Goal: Check status: Check status

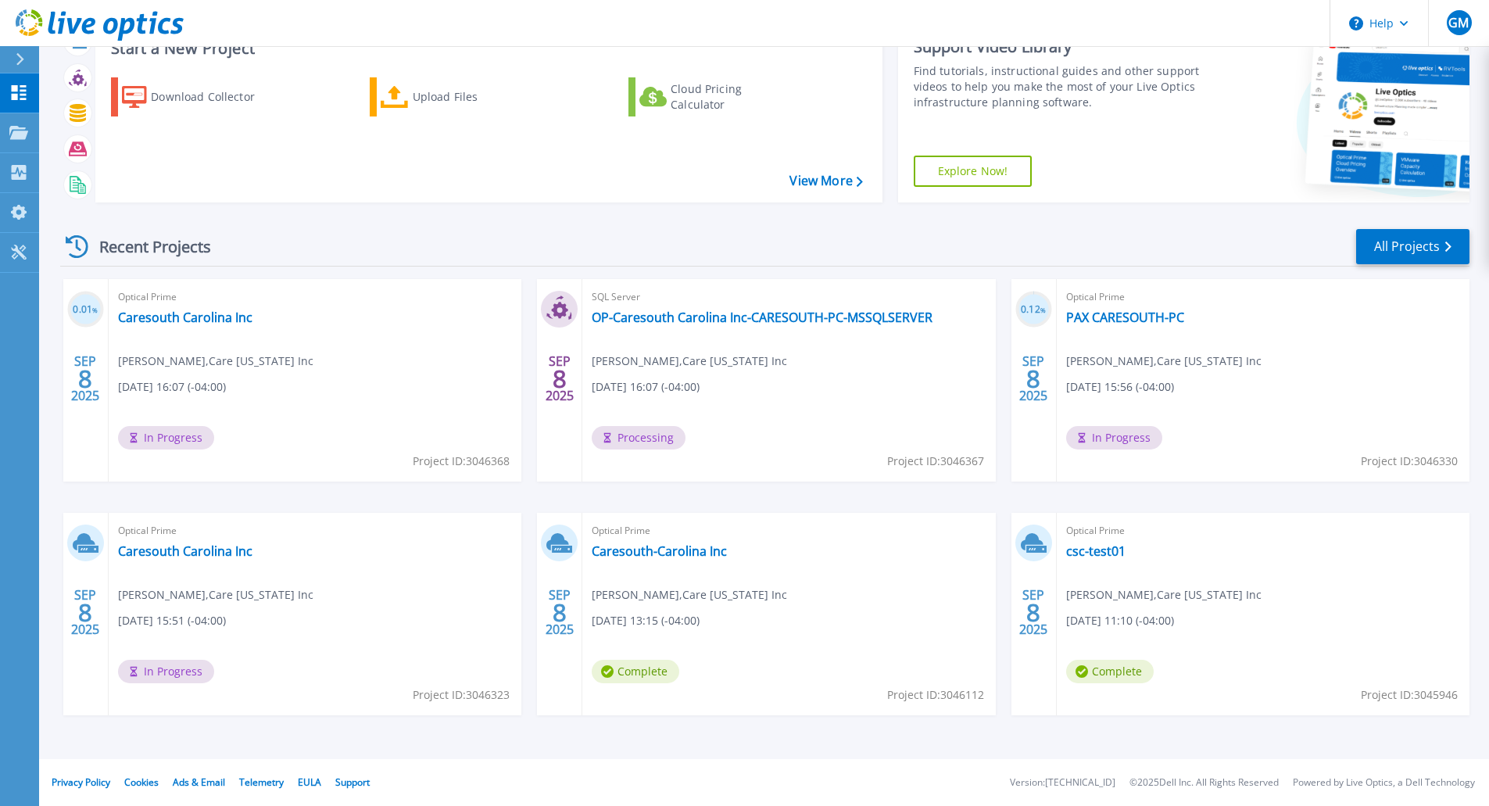
scroll to position [60, 0]
click at [174, 322] on link "Caresouth Carolina Inc" at bounding box center [185, 318] width 134 height 16
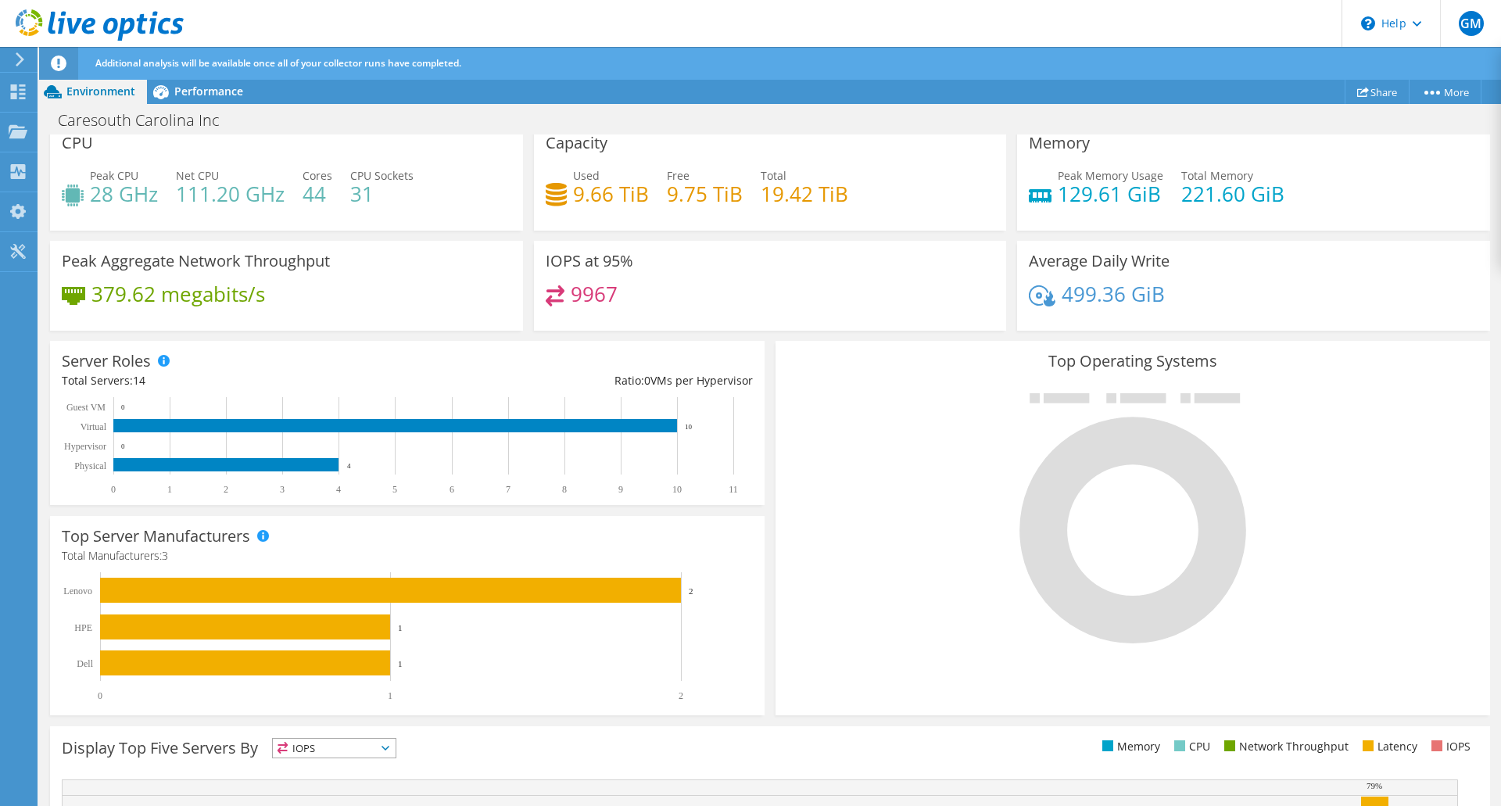
scroll to position [329, 0]
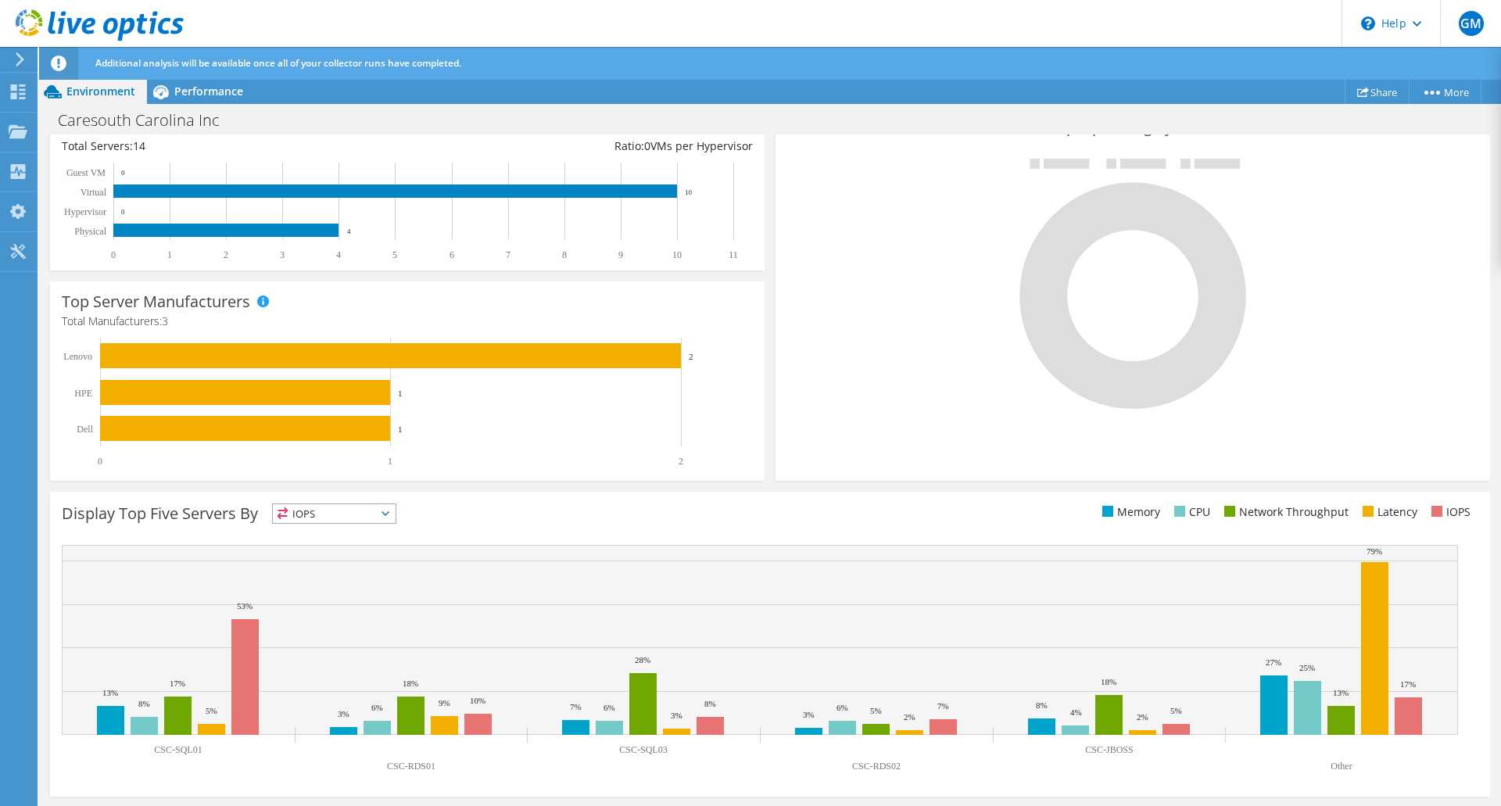
click at [389, 513] on icon at bounding box center [385, 513] width 8 height 5
click at [329, 553] on li "Memory" at bounding box center [334, 556] width 123 height 22
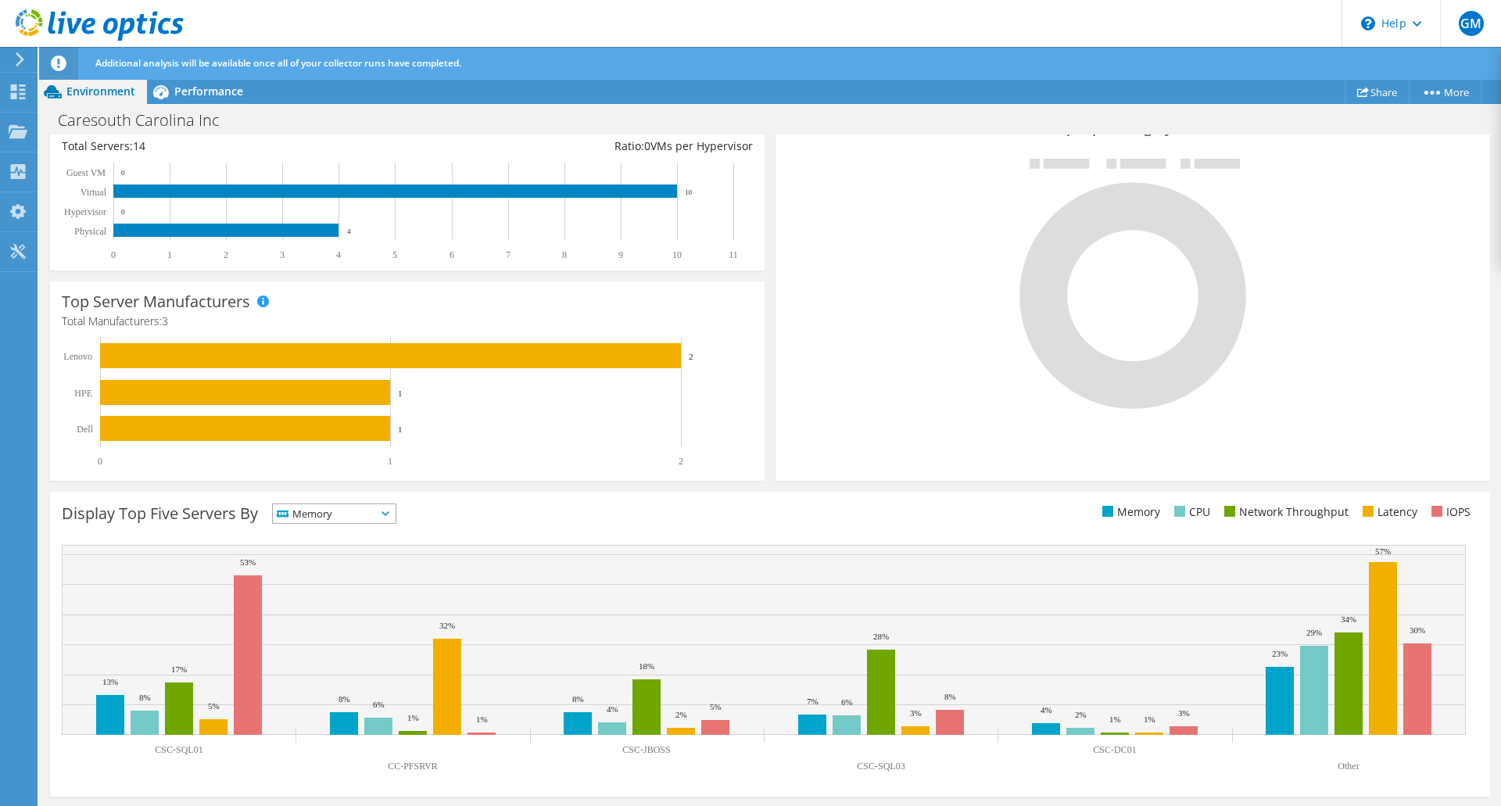
click at [393, 517] on span "Memory" at bounding box center [334, 513] width 123 height 19
click at [349, 575] on li "CPU" at bounding box center [334, 578] width 123 height 22
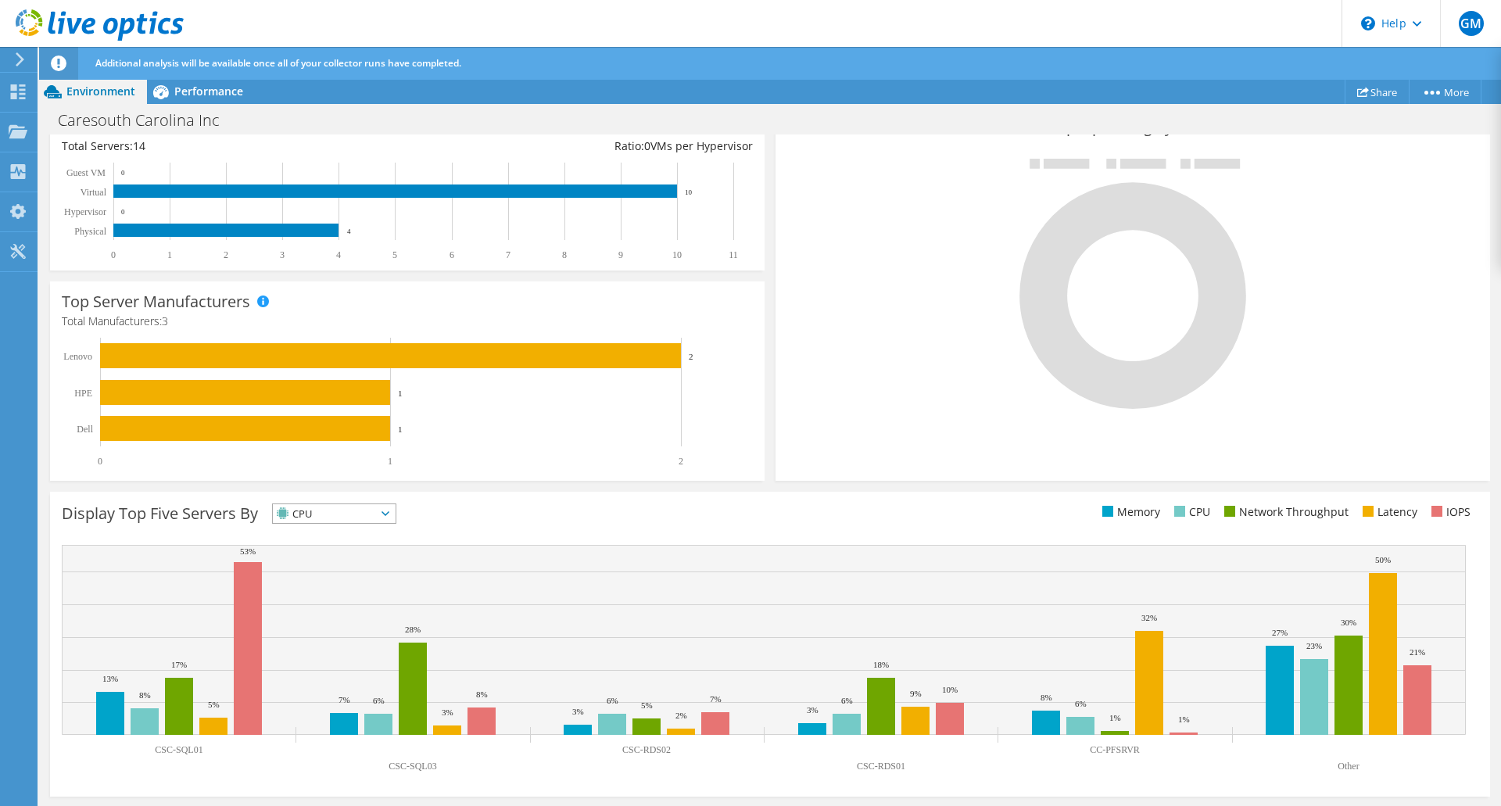
click at [396, 517] on span "CPU" at bounding box center [334, 513] width 123 height 19
click at [366, 596] on li "Network Throughput" at bounding box center [334, 600] width 123 height 22
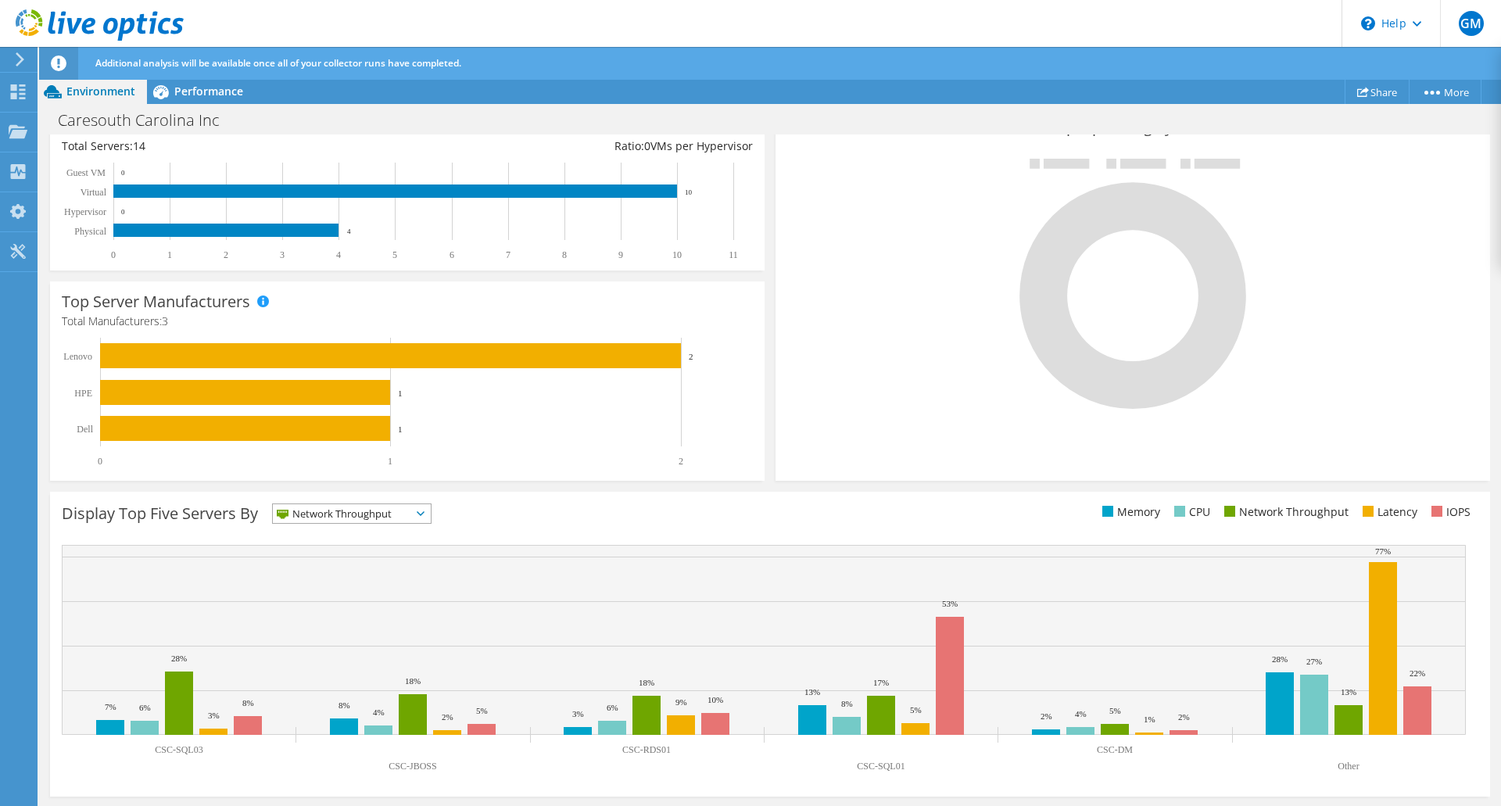
click at [424, 515] on icon at bounding box center [421, 513] width 8 height 5
click at [332, 622] on li "Latency" at bounding box center [352, 622] width 158 height 22
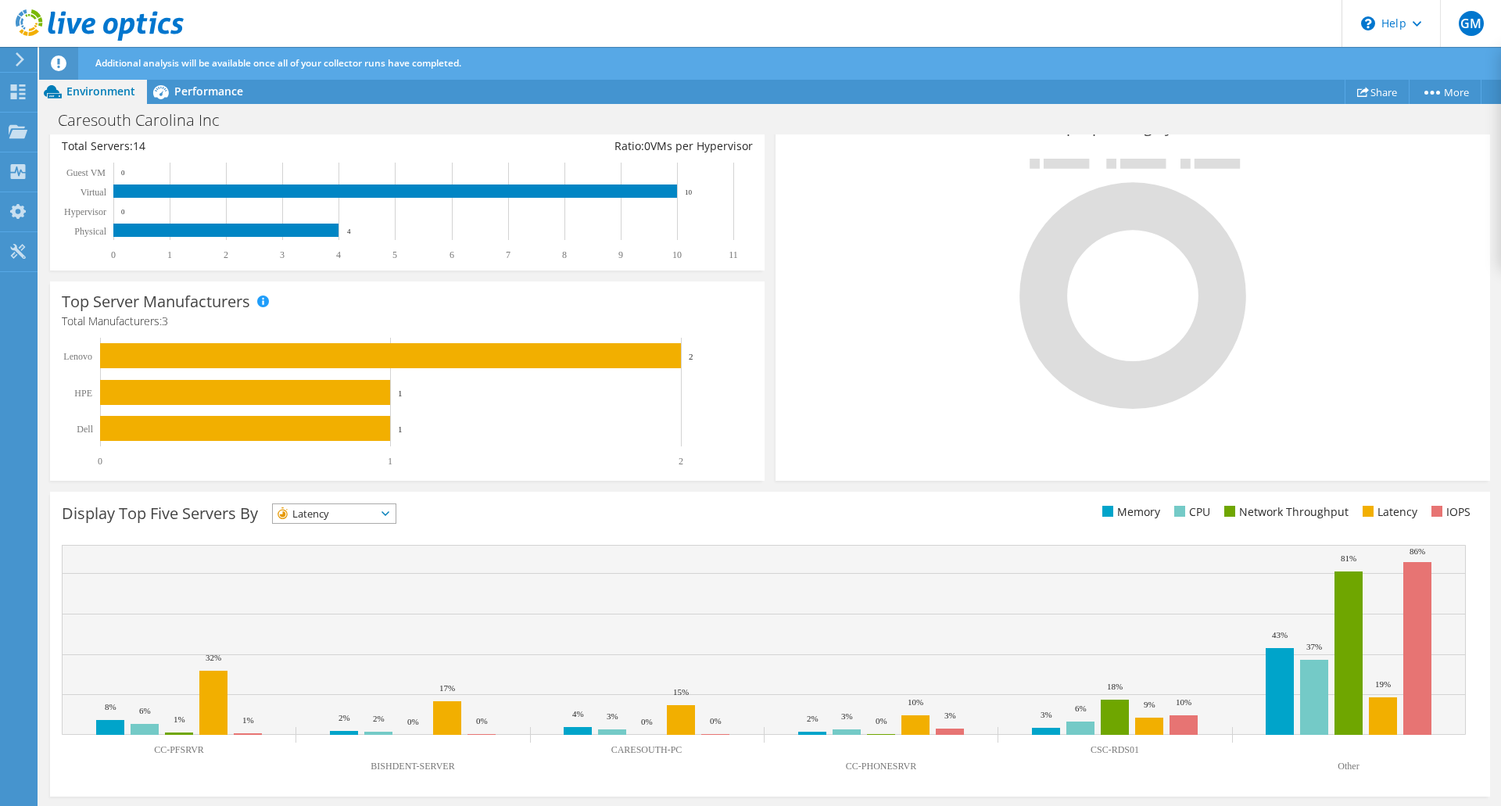
click at [396, 517] on span "Latency" at bounding box center [334, 513] width 123 height 19
click at [349, 596] on li "Network Throughput" at bounding box center [334, 600] width 123 height 22
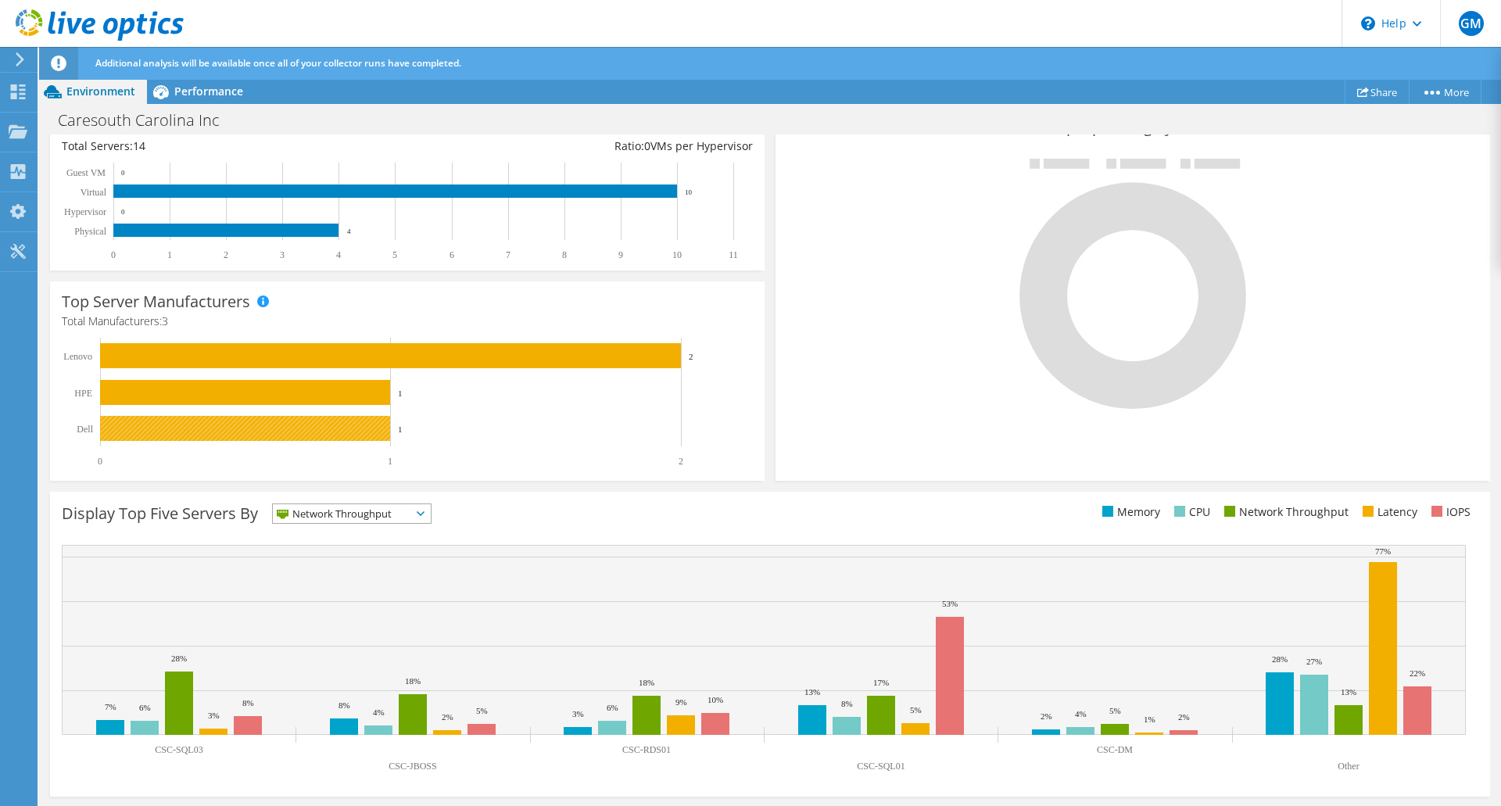
scroll to position [373, 0]
click at [202, 84] on span "Performance" at bounding box center [208, 91] width 69 height 15
